Goal: Transaction & Acquisition: Book appointment/travel/reservation

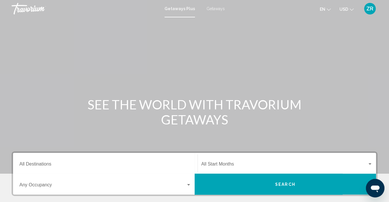
click at [217, 9] on span "Getaways" at bounding box center [216, 8] width 18 height 5
click at [60, 168] on input "Destination All Destinations" at bounding box center [105, 165] width 172 height 5
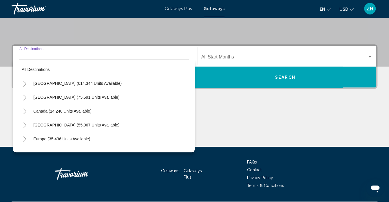
scroll to position [123, 0]
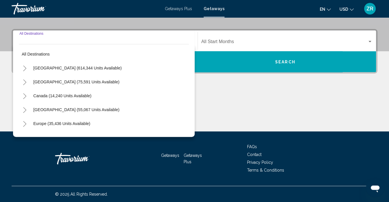
click at [26, 68] on icon "Toggle United States (614,344 units available)" at bounding box center [25, 69] width 4 height 6
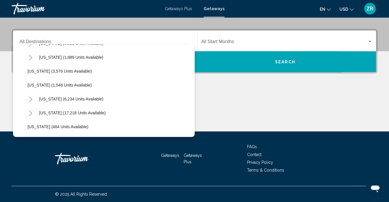
scroll to position [360, 0]
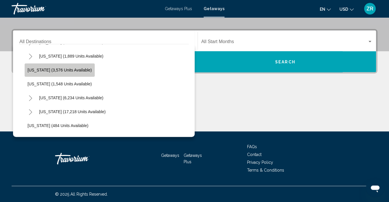
click at [70, 72] on span "[US_STATE] (3,576 units available)" at bounding box center [60, 70] width 64 height 5
type input "**********"
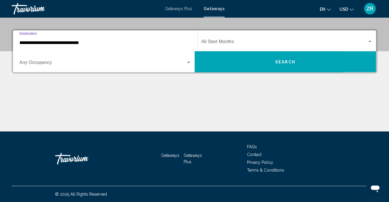
click at [226, 39] on div "Start Month All Start Months" at bounding box center [288, 41] width 172 height 18
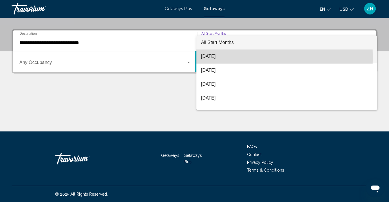
click at [232, 57] on span "[DATE]" at bounding box center [287, 57] width 172 height 14
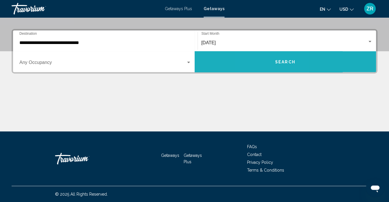
click at [269, 60] on button "Search" at bounding box center [286, 61] width 182 height 21
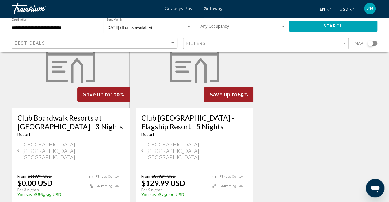
scroll to position [62, 0]
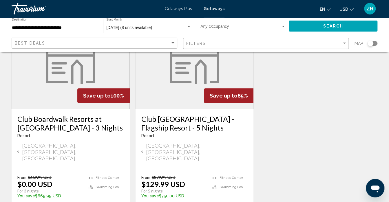
click at [62, 118] on h3 "Club Boardwalk Resorts at [GEOGRAPHIC_DATA] - 3 Nights" at bounding box center [70, 123] width 107 height 17
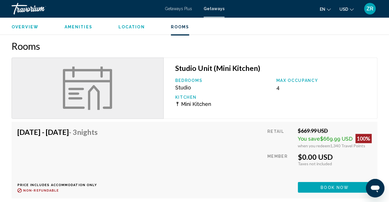
scroll to position [672, 0]
click at [62, 122] on div "[DATE] - [DATE] - 3 Nights Price includes accommodation only Refundable until :…" at bounding box center [195, 160] width 366 height 77
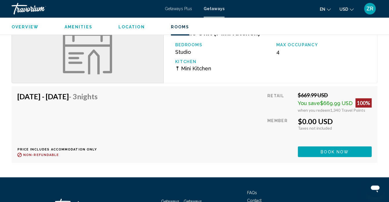
scroll to position [708, 0]
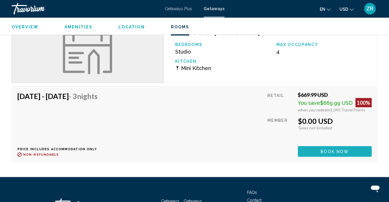
click at [309, 146] on button "Book now" at bounding box center [335, 151] width 74 height 11
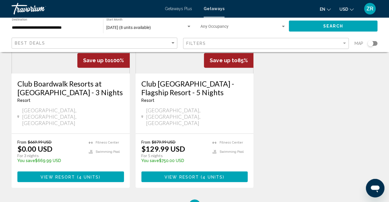
scroll to position [102, 0]
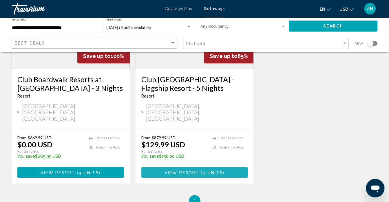
click at [208, 171] on span "4 units" at bounding box center [213, 173] width 20 height 5
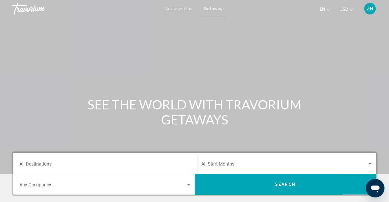
click at [213, 13] on div "Getaways Plus Getaways en English Español Français Italiano Português русский U…" at bounding box center [194, 9] width 389 height 12
click at [38, 163] on input "Destination All Destinations" at bounding box center [105, 165] width 172 height 5
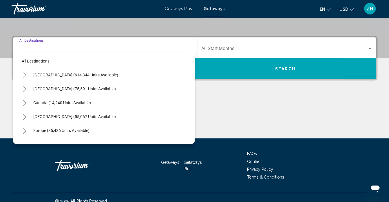
scroll to position [123, 0]
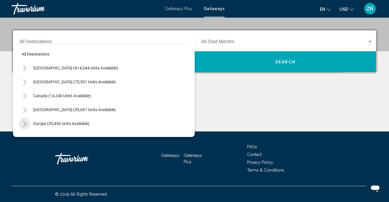
click at [26, 124] on icon "Toggle Europe (35,436 units available)" at bounding box center [25, 124] width 4 height 6
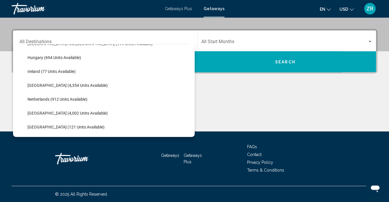
scroll to position [204, 0]
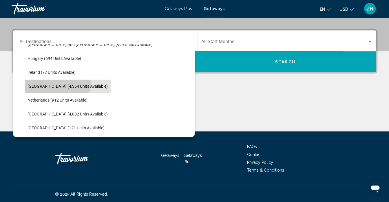
click at [57, 83] on button "[GEOGRAPHIC_DATA] (4,354 units available)" at bounding box center [68, 86] width 86 height 13
type input "**********"
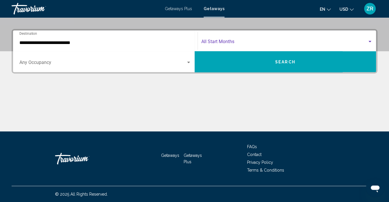
click at [224, 40] on span "Search widget" at bounding box center [285, 42] width 166 height 5
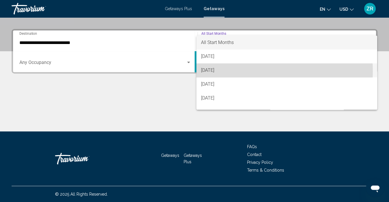
click at [230, 71] on span "[DATE]" at bounding box center [287, 71] width 172 height 14
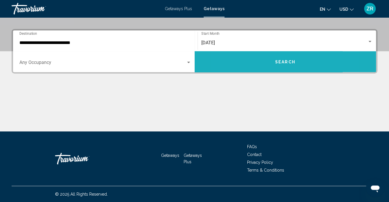
click at [258, 69] on button "Search" at bounding box center [286, 61] width 182 height 21
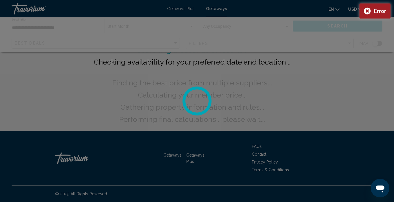
drag, startPoint x: 258, startPoint y: 69, endPoint x: 285, endPoint y: 59, distance: 29.4
click at [285, 59] on div at bounding box center [197, 101] width 394 height 202
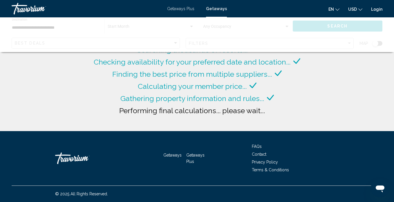
click at [51, 104] on div "Searching thousands of resorts... Checking availability for your preferred date…" at bounding box center [197, 65] width 394 height 131
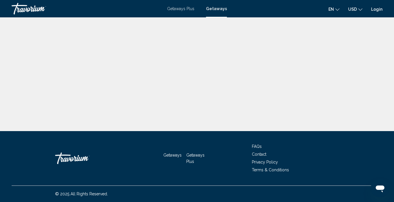
click at [215, 8] on span "Getaways" at bounding box center [216, 8] width 21 height 5
click at [221, 14] on div "Getaways Plus Getaways en English Español Français Italiano Português русский U…" at bounding box center [197, 9] width 394 height 12
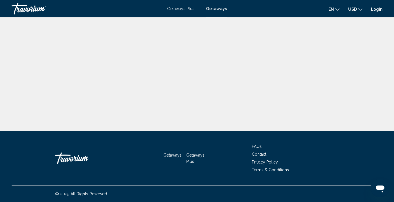
click at [178, 6] on div "Getaways Plus Getaways en English Español Français Italiano Português русский U…" at bounding box center [197, 9] width 394 height 12
click at [178, 8] on span "Getaways Plus" at bounding box center [180, 8] width 27 height 5
